Goal: Transaction & Acquisition: Obtain resource

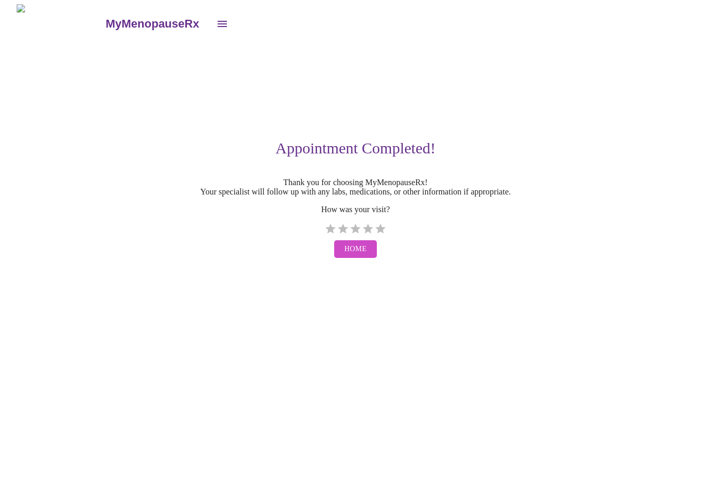
click at [216, 25] on icon "open drawer" at bounding box center [222, 24] width 12 height 12
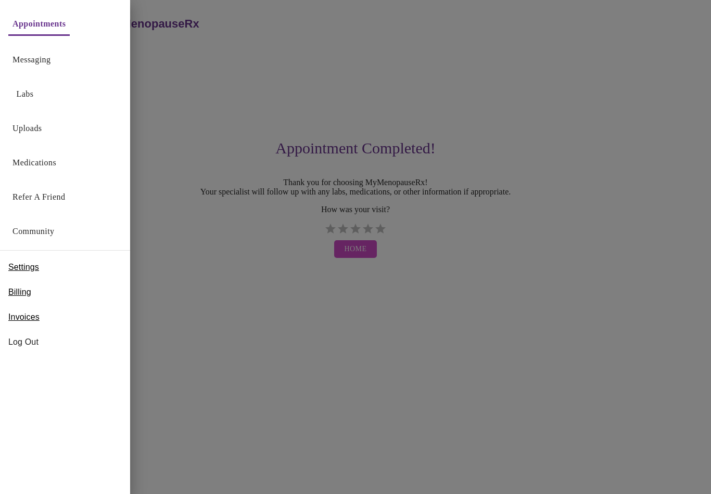
click at [18, 94] on link "Labs" at bounding box center [25, 94] width 17 height 15
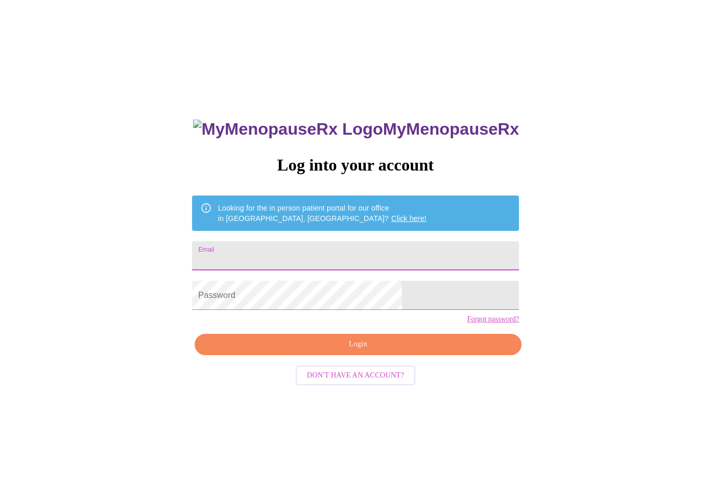
type input "michelekellner5@gmail.com"
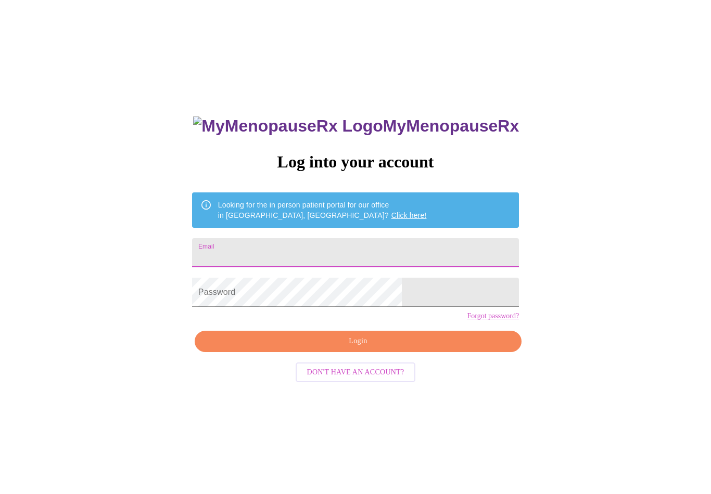
type input "[EMAIL_ADDRESS][DOMAIN_NAME]"
click at [368, 348] on span "Login" at bounding box center [358, 341] width 303 height 13
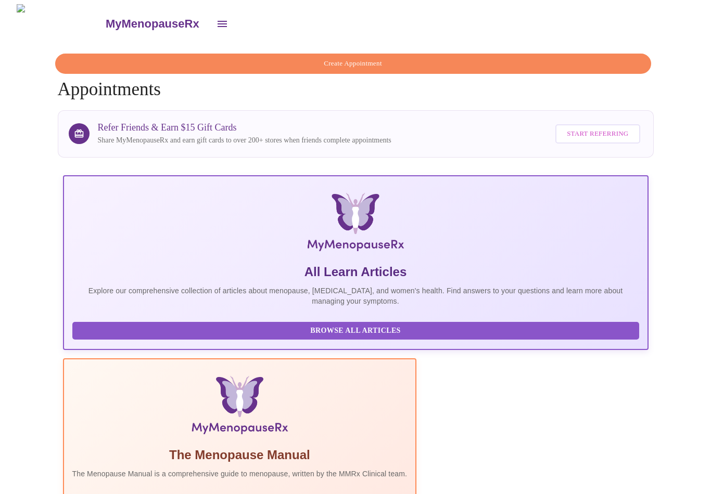
click at [216, 19] on icon "open drawer" at bounding box center [222, 24] width 12 height 12
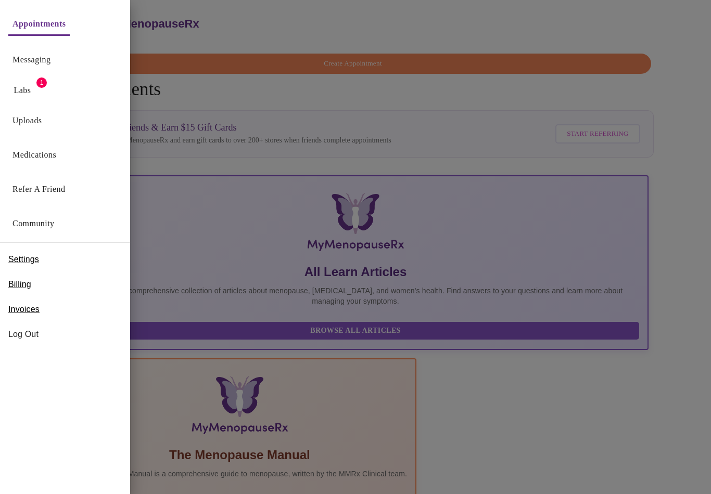
click at [31, 89] on link "Labs" at bounding box center [22, 90] width 17 height 15
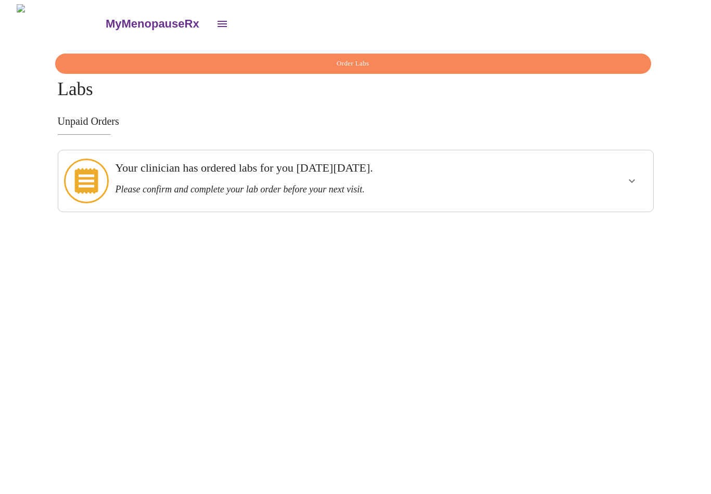
click at [261, 184] on h3 "Please confirm and complete your lab order before your next visit." at bounding box center [326, 189] width 423 height 11
click at [633, 179] on icon "show more" at bounding box center [631, 181] width 6 height 4
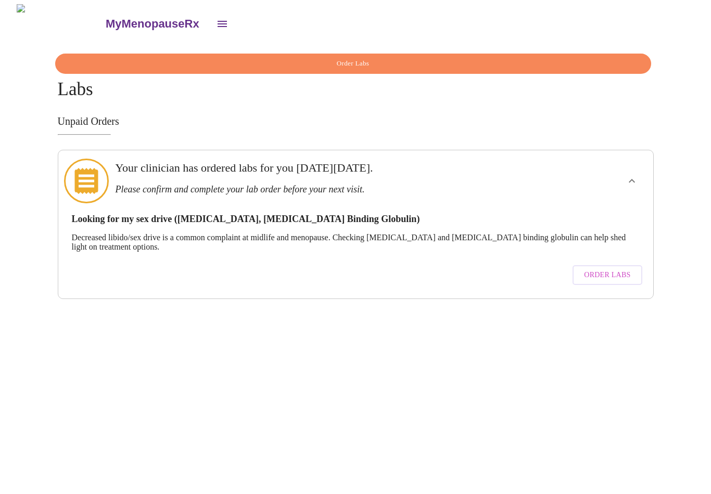
click at [630, 269] on span "Order Labs" at bounding box center [607, 275] width 46 height 13
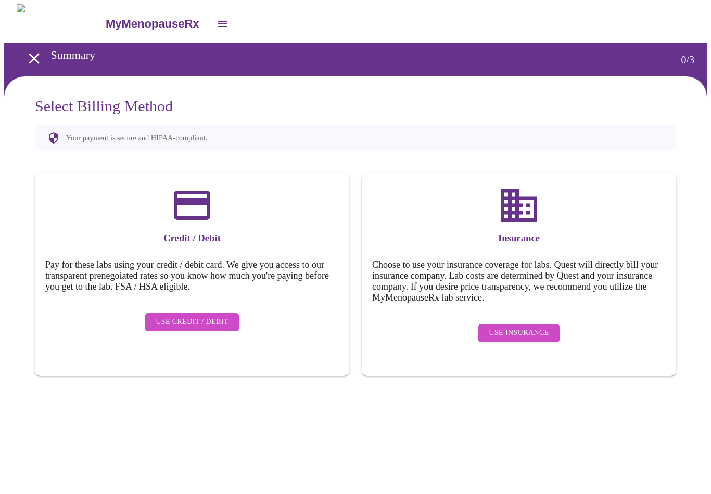
click at [530, 327] on span "Use Insurance" at bounding box center [519, 333] width 60 height 13
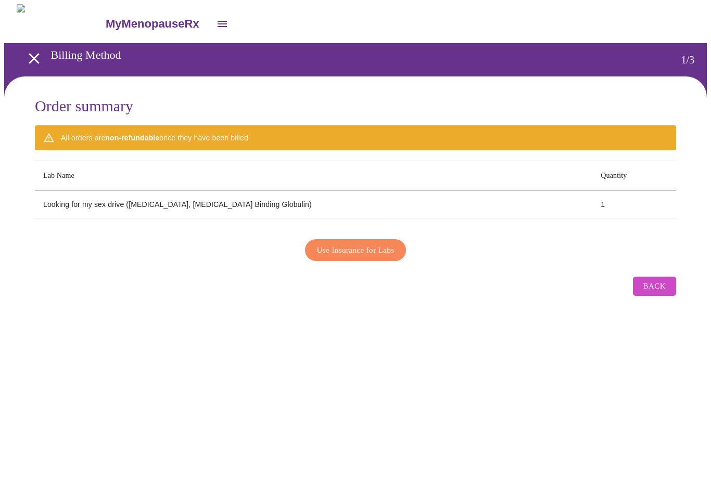
click at [358, 252] on span "Use Insurance for Labs" at bounding box center [356, 250] width 78 height 14
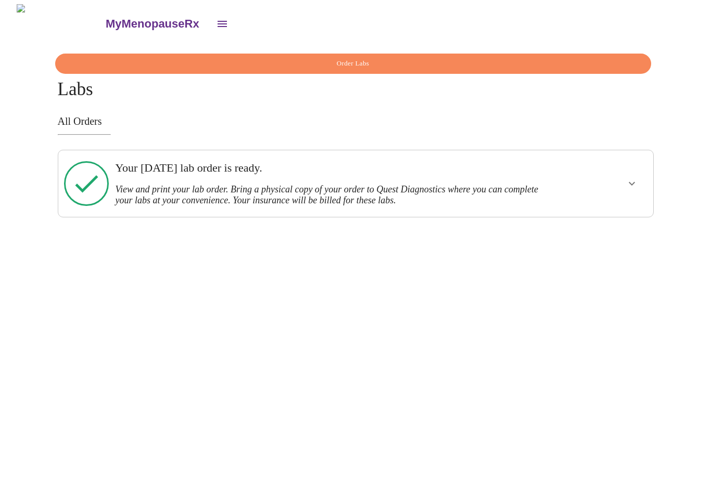
click at [633, 182] on icon "show more" at bounding box center [631, 183] width 12 height 12
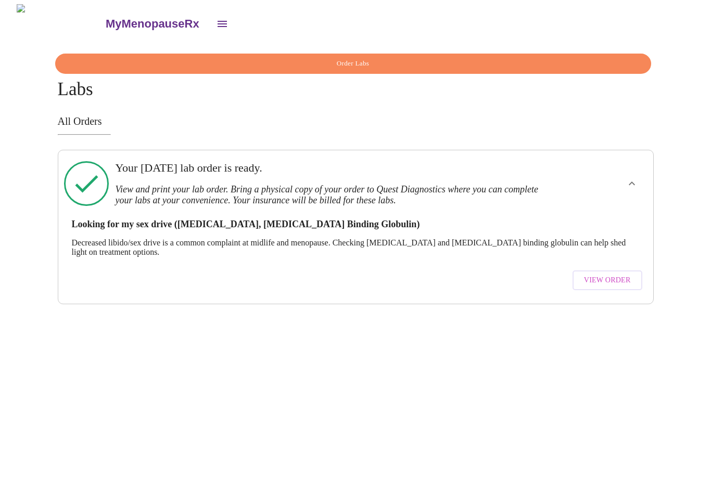
click at [624, 274] on span "View Order" at bounding box center [607, 280] width 47 height 13
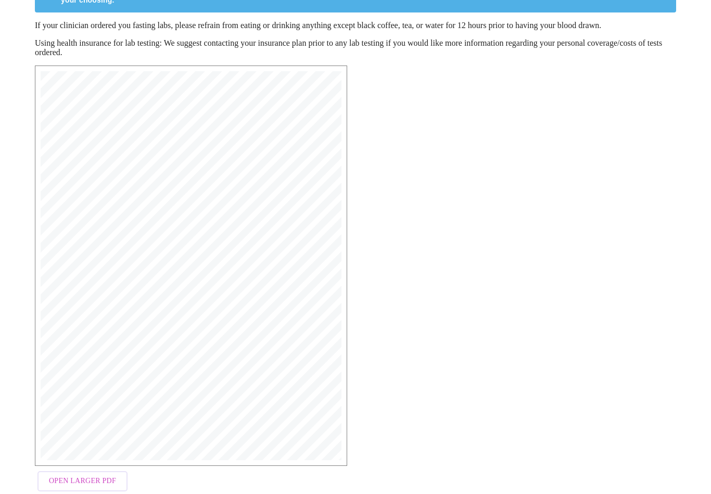
scroll to position [129, 0]
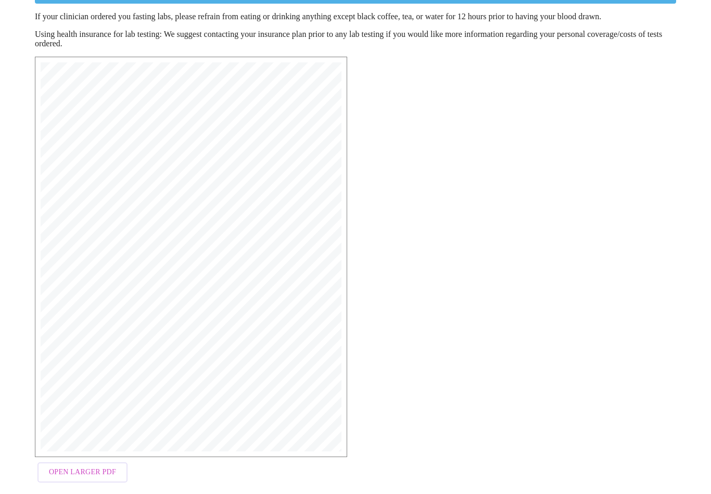
click at [103, 471] on span "Open Larger PDF" at bounding box center [82, 472] width 67 height 13
click at [83, 479] on span "Open Larger PDF" at bounding box center [82, 473] width 67 height 13
